Goal: Check status: Check status

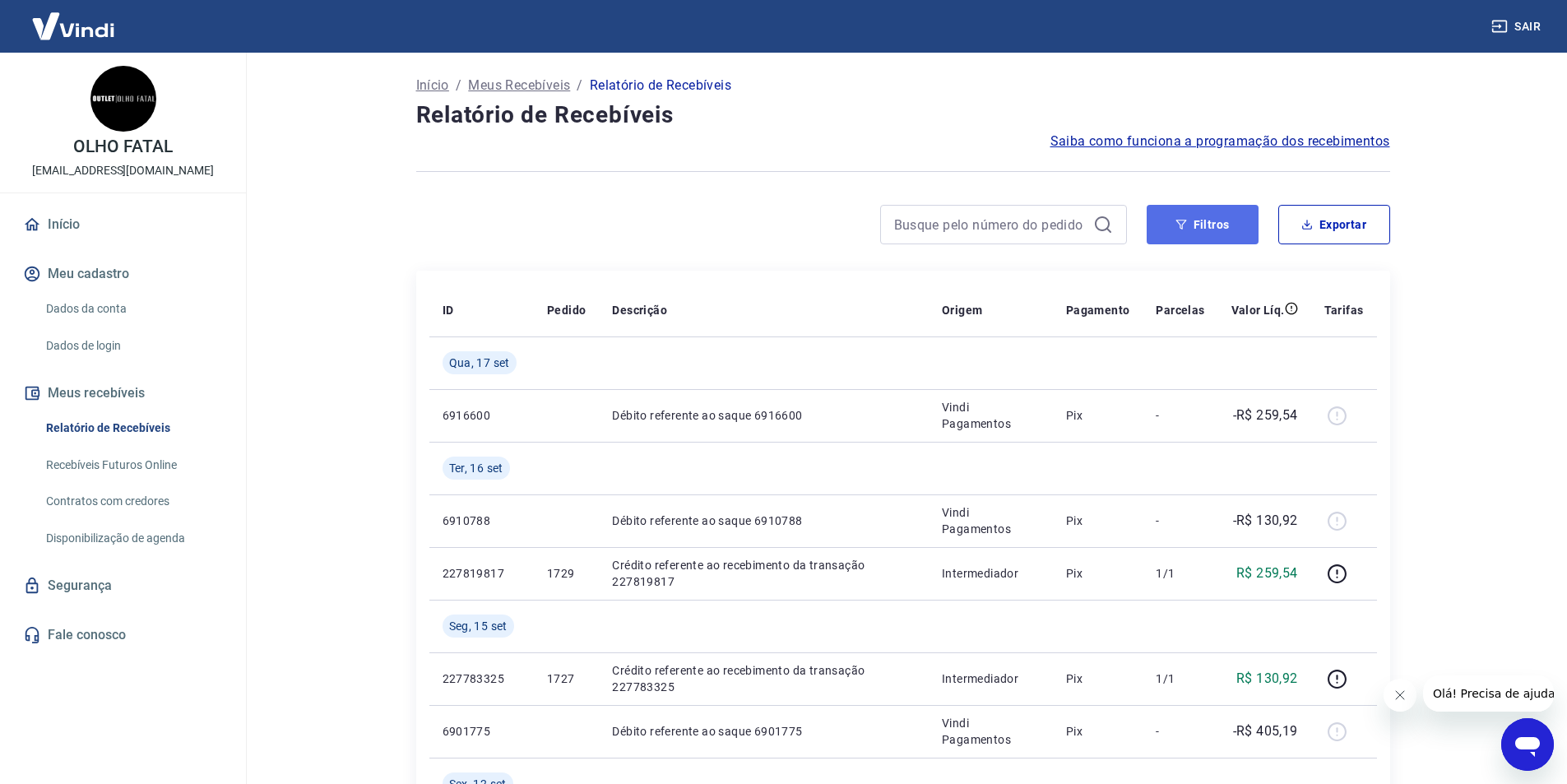
click at [1190, 235] on button "Filtros" at bounding box center [1203, 225] width 112 height 40
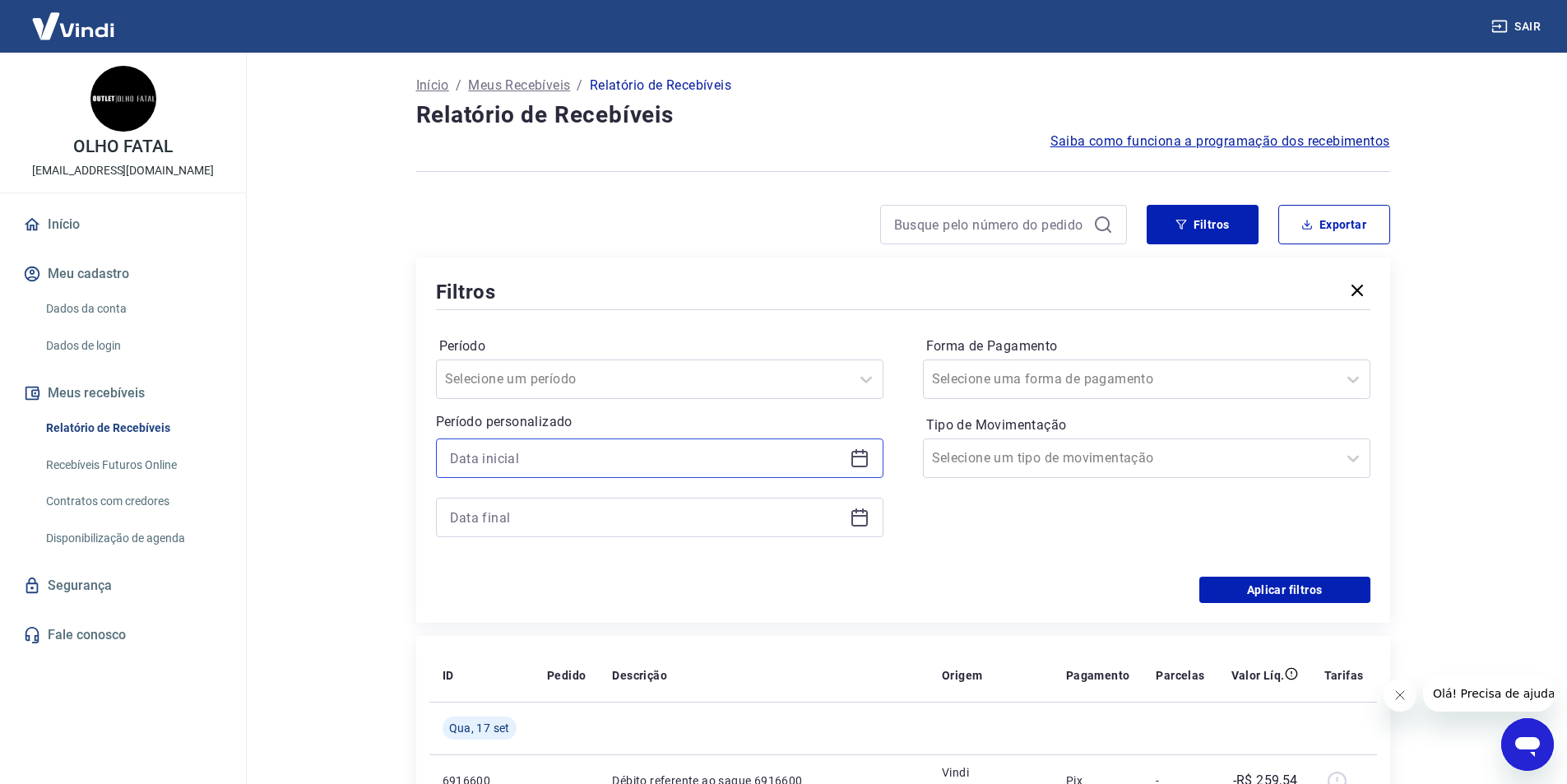
click at [536, 452] on input at bounding box center [647, 458] width 394 height 25
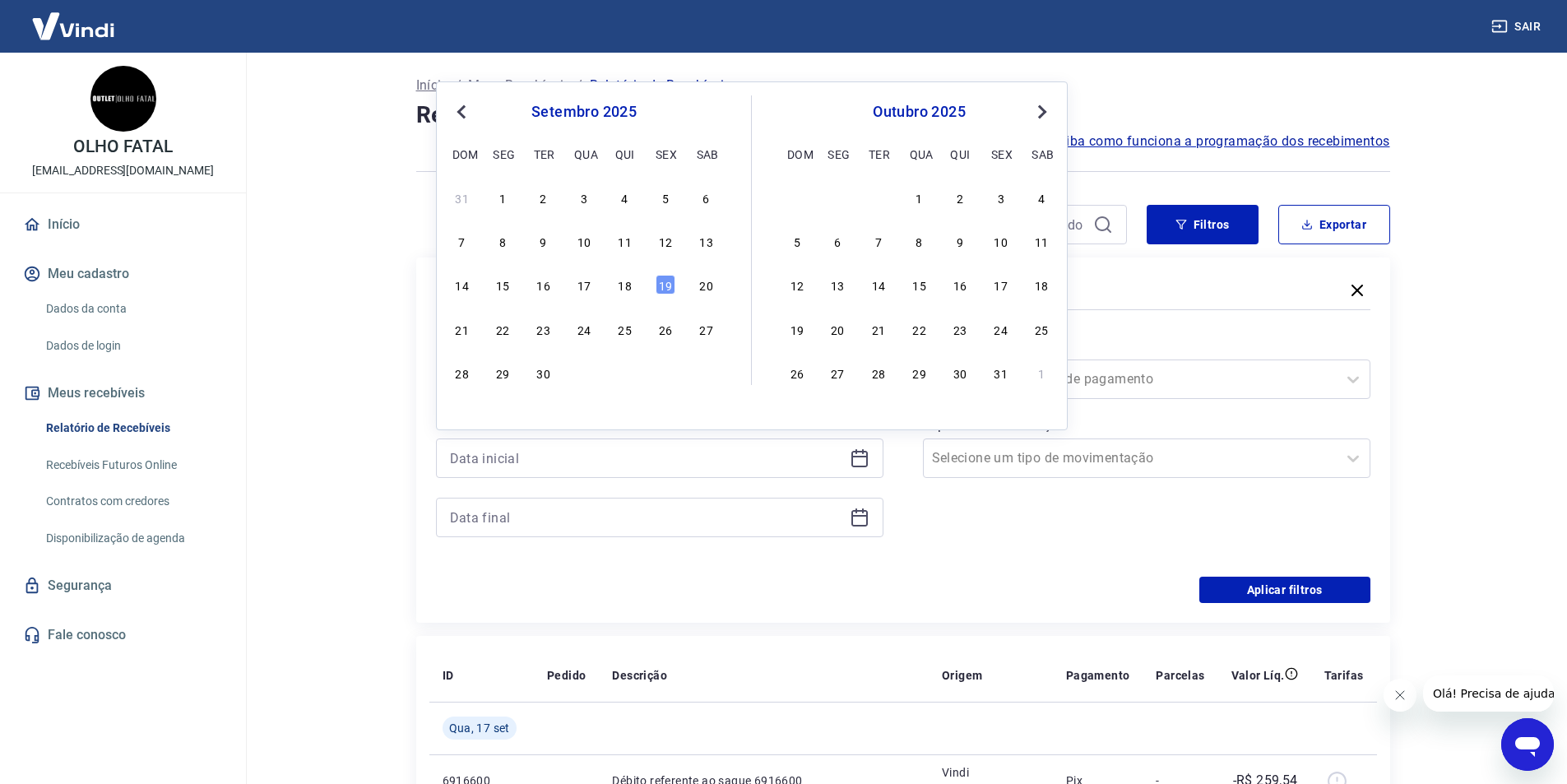
click at [463, 112] on span "Previous Month" at bounding box center [463, 111] width 0 height 19
click at [537, 194] on div "1" at bounding box center [544, 198] width 20 height 20
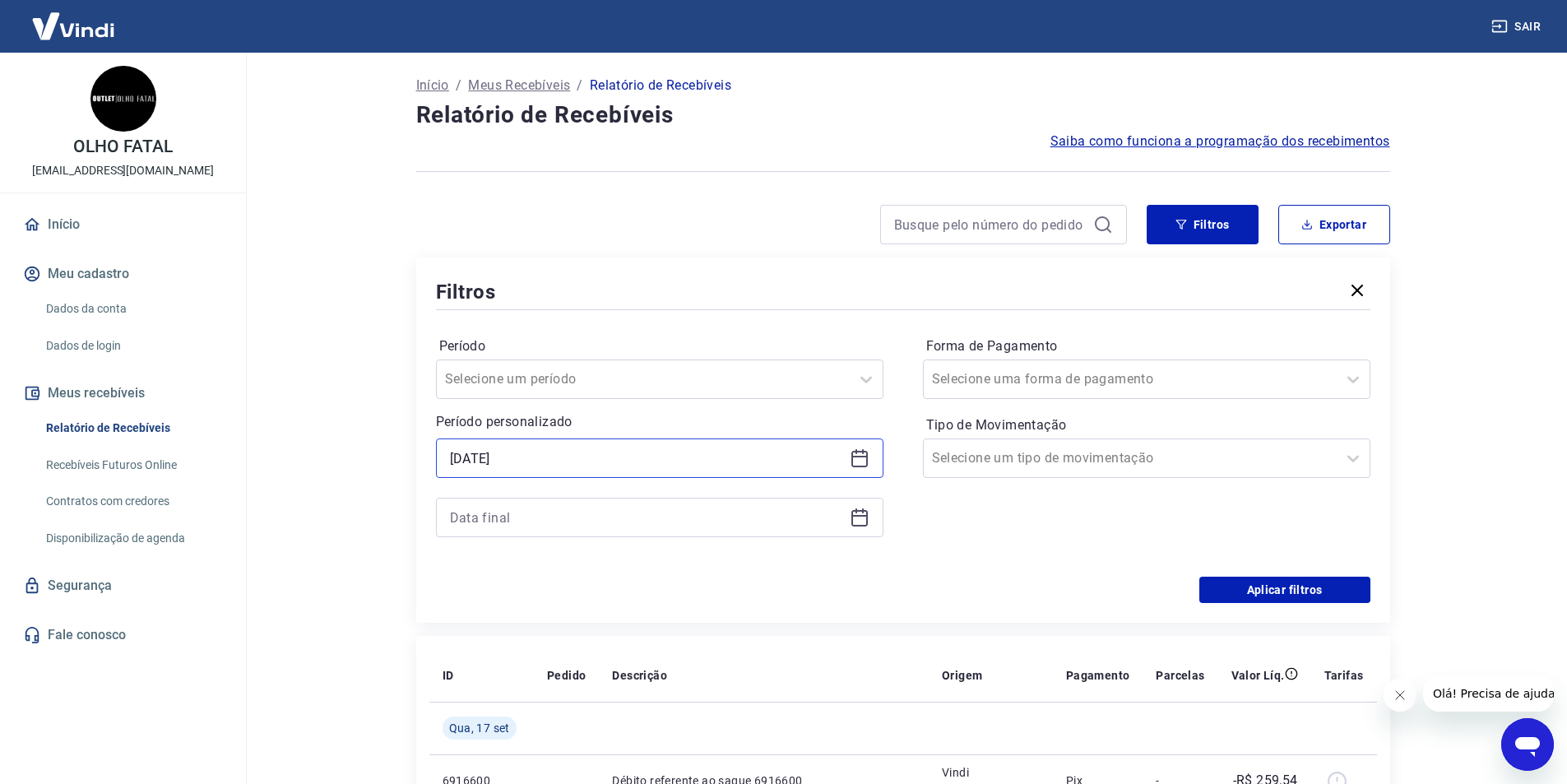
click at [548, 456] on input "[DATE]" at bounding box center [647, 458] width 394 height 25
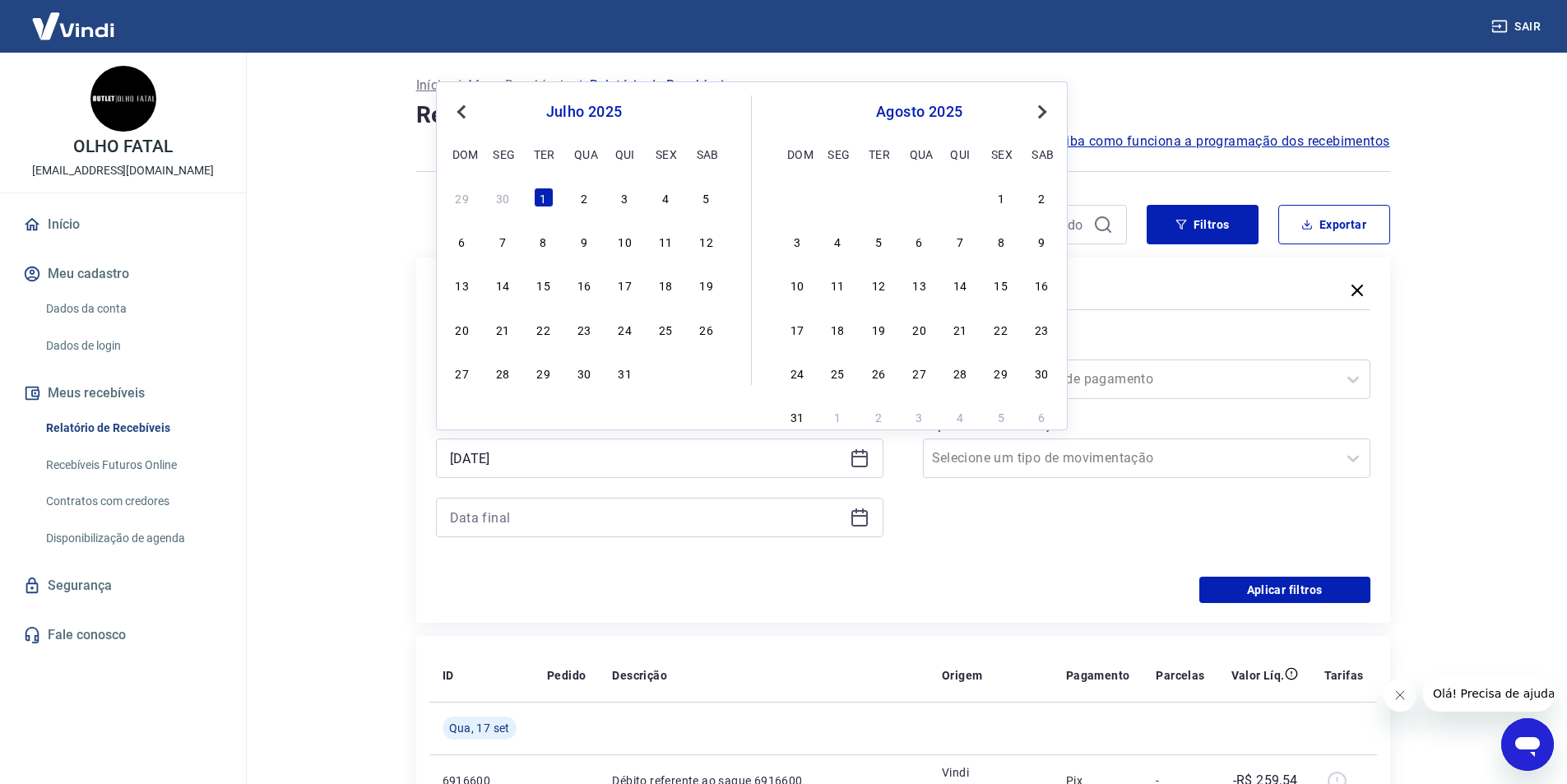
click at [463, 109] on span "Previous Month" at bounding box center [463, 111] width 0 height 19
click at [622, 373] on div "29" at bounding box center [625, 373] width 20 height 20
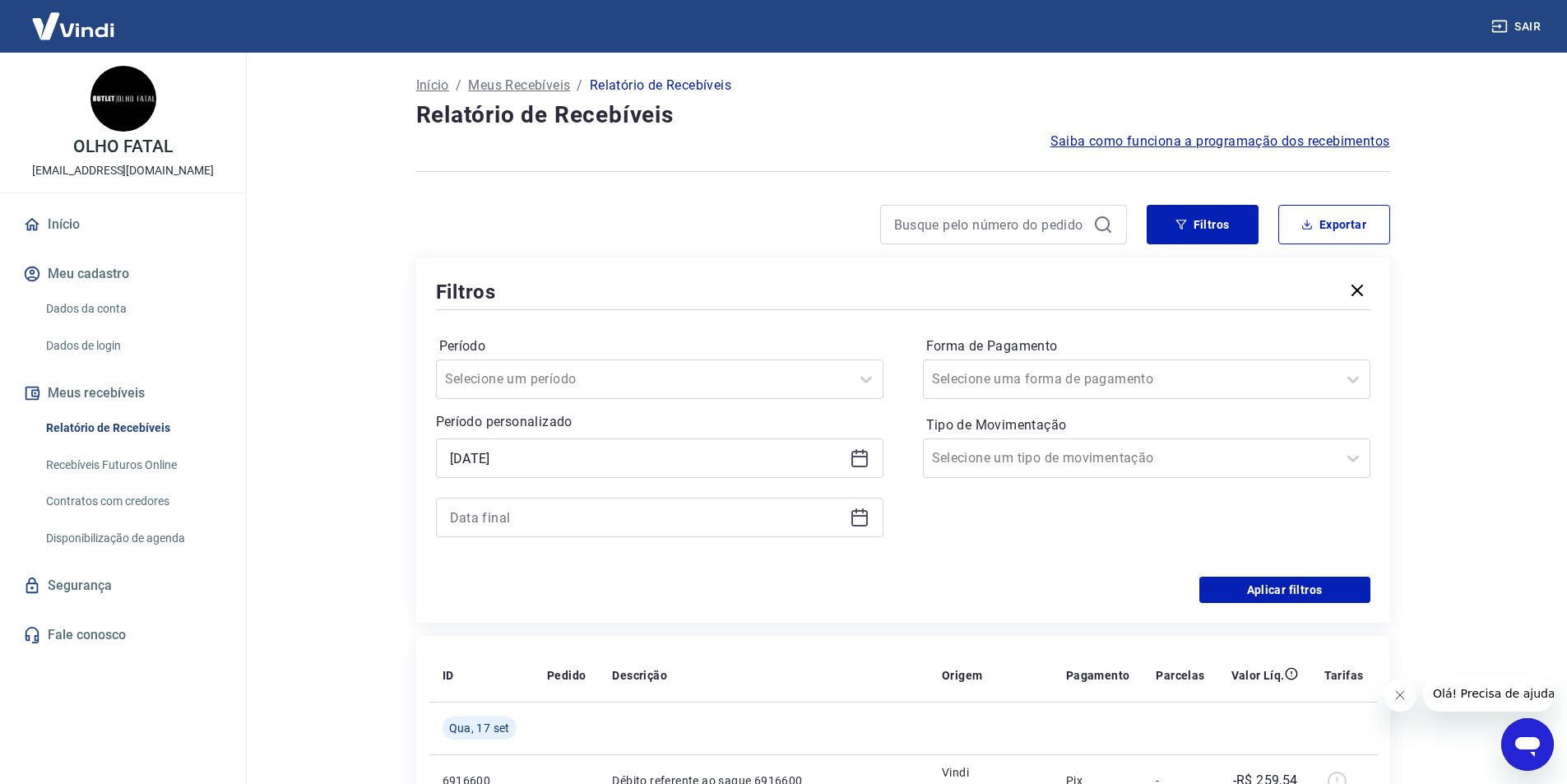
type input "[DATE]"
click at [528, 513] on input at bounding box center [647, 517] width 394 height 25
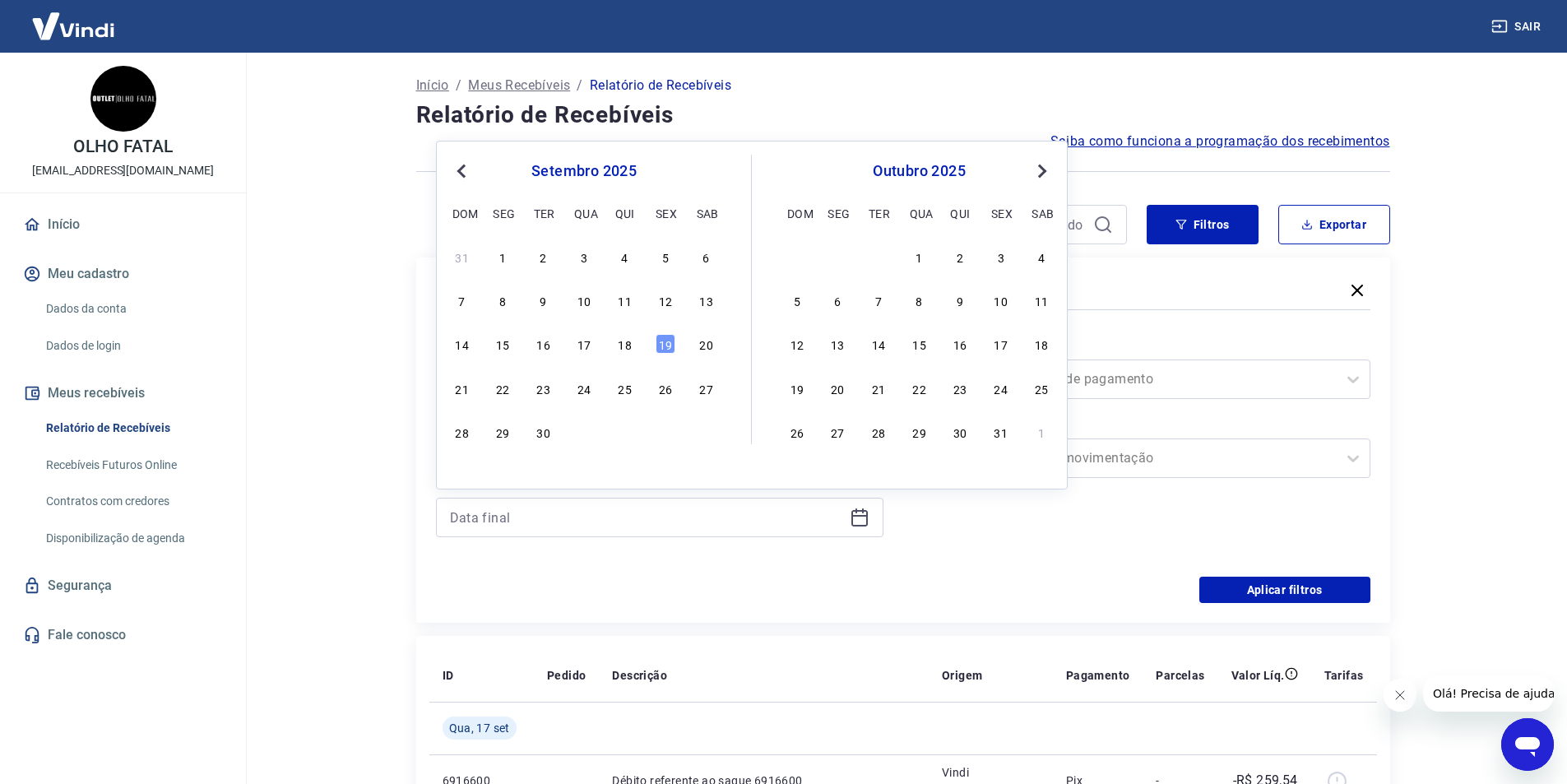
click at [462, 162] on button "Previous Month" at bounding box center [461, 171] width 20 height 20
click at [545, 258] on div "3" at bounding box center [544, 256] width 20 height 20
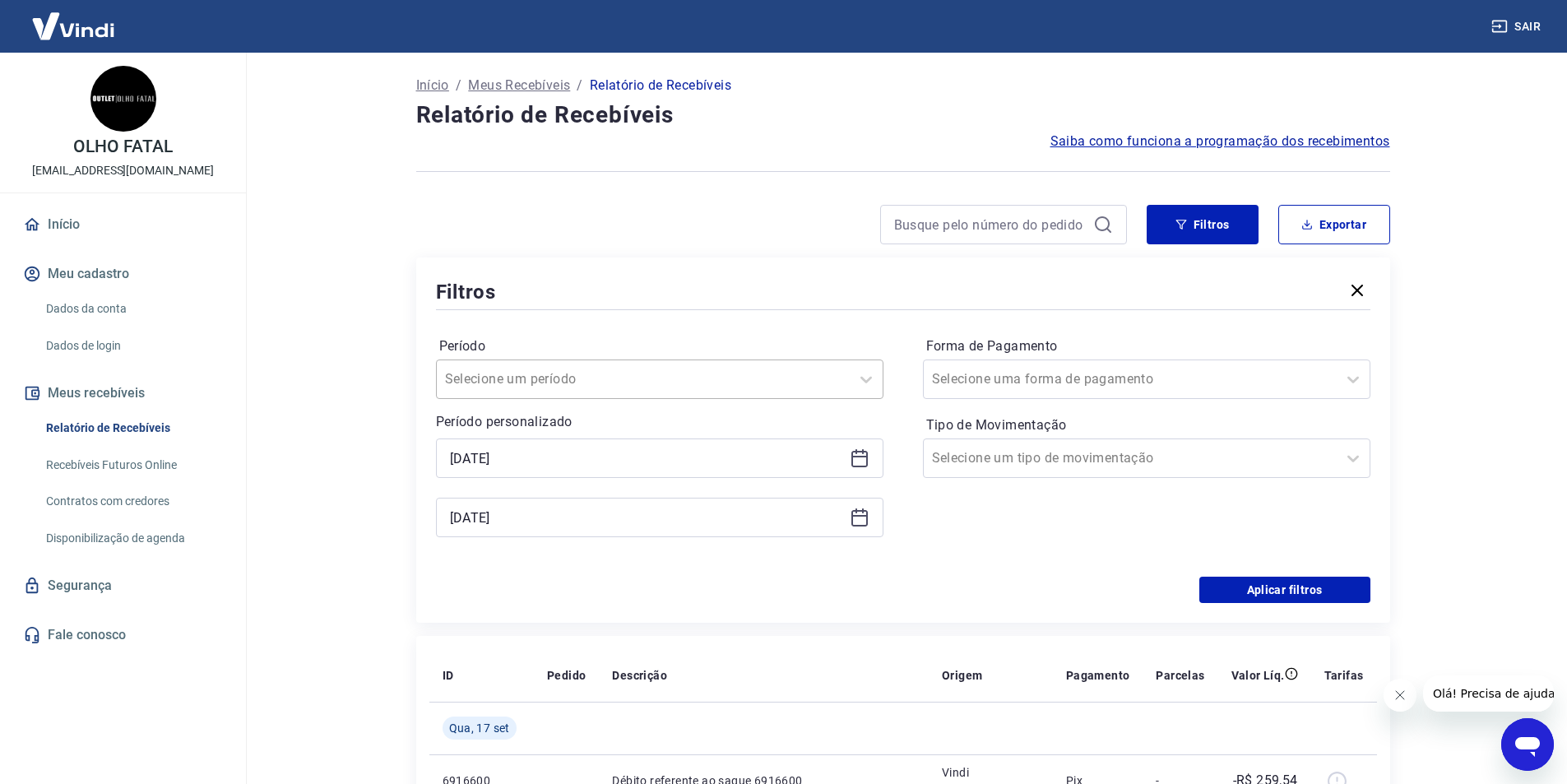
type input "[DATE]"
click at [1236, 586] on button "Aplicar filtros" at bounding box center [1286, 589] width 171 height 26
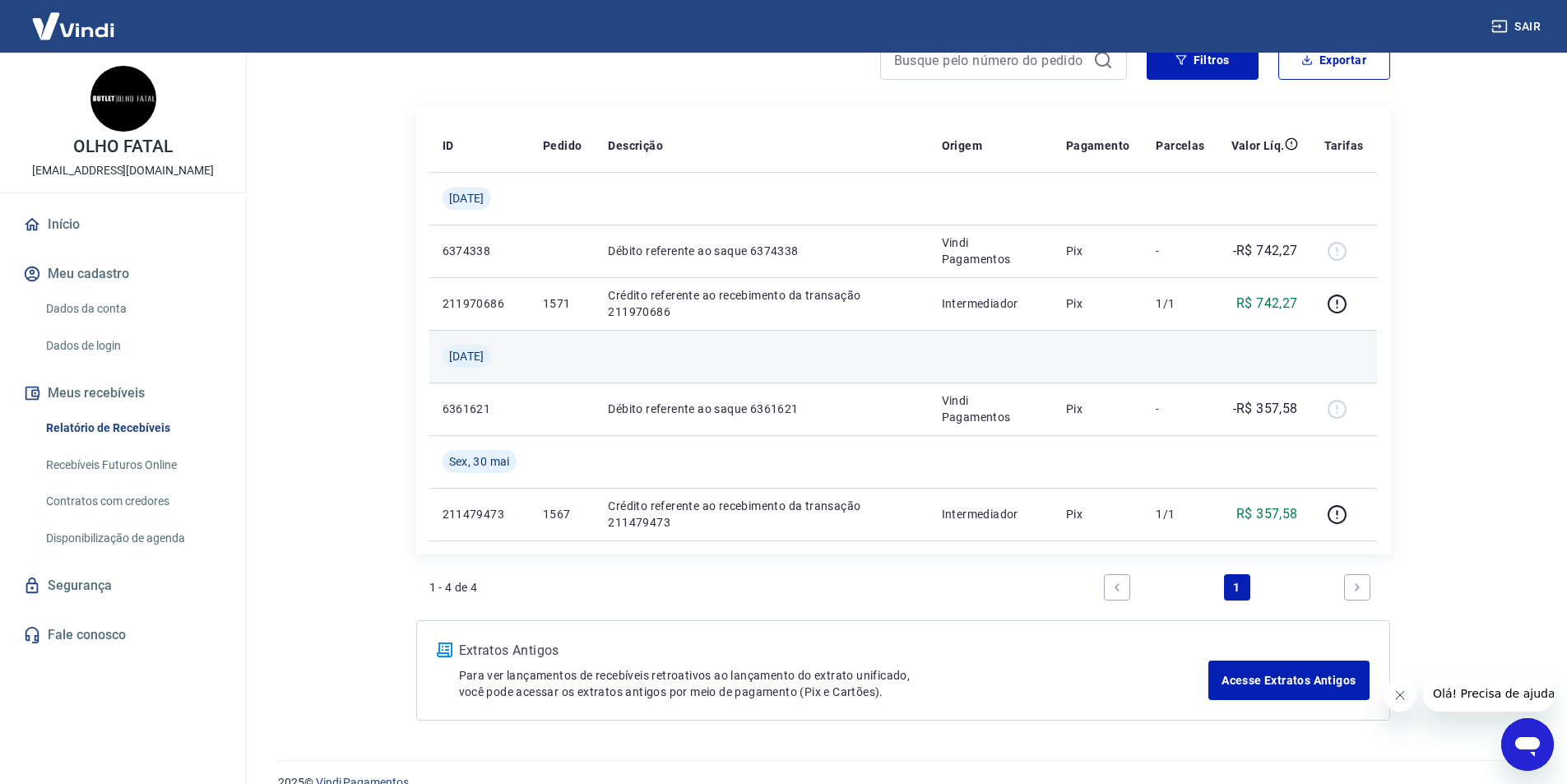
scroll to position [192, 0]
